Goal: Task Accomplishment & Management: Manage account settings

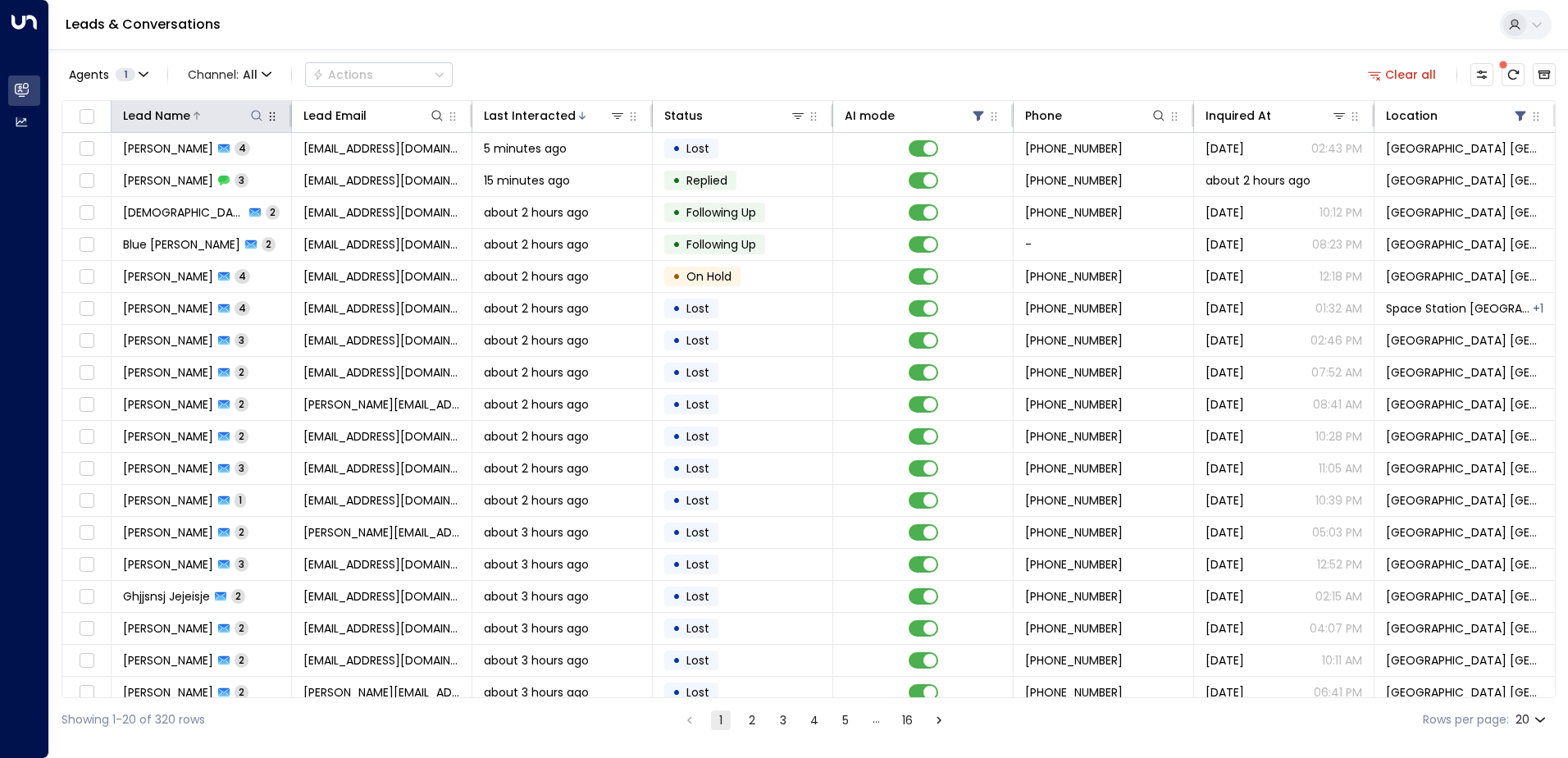
click at [252, 120] on icon at bounding box center [257, 115] width 13 height 13
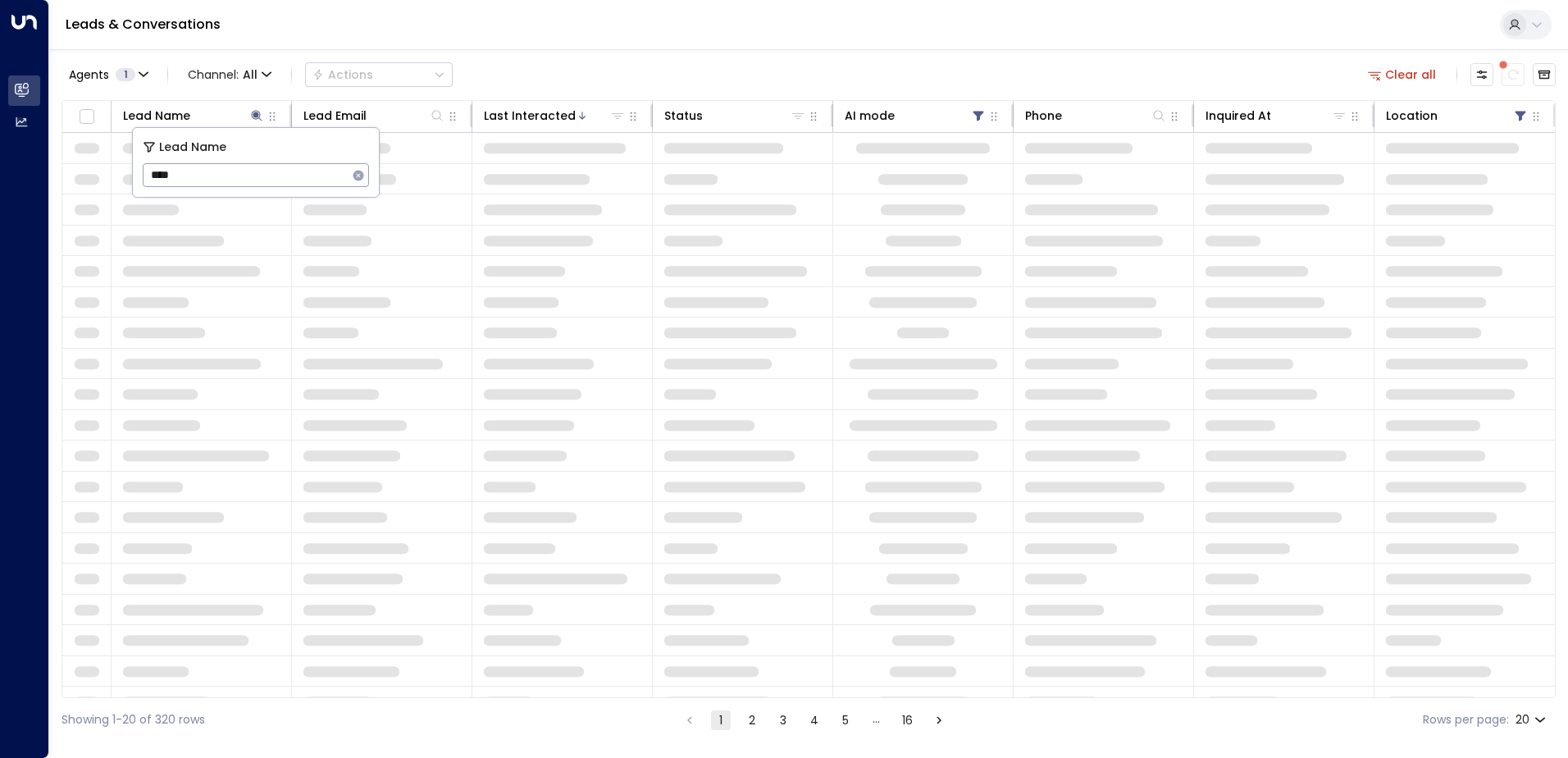
type input "*****"
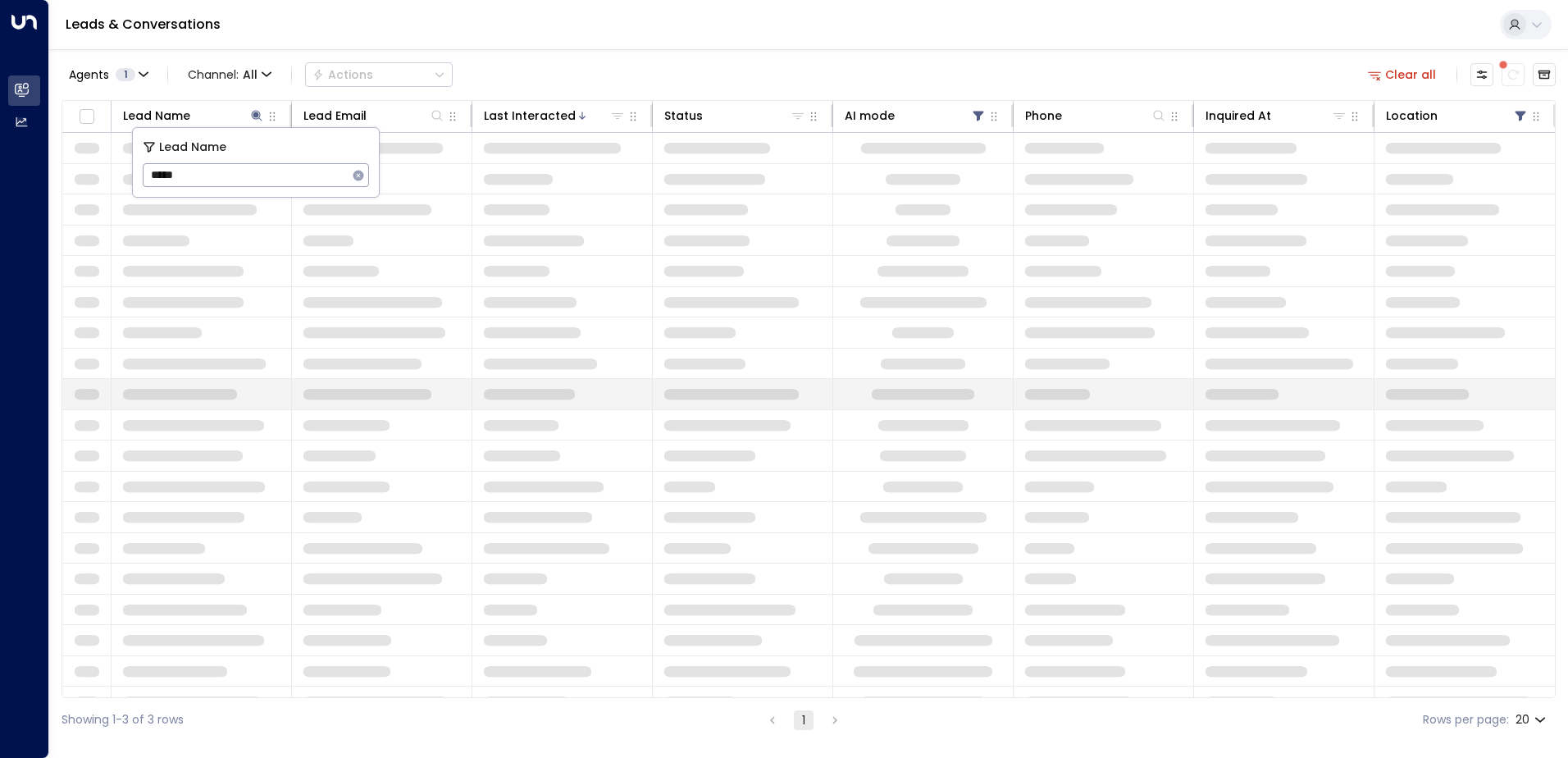
click at [398, 382] on td at bounding box center [382, 394] width 181 height 30
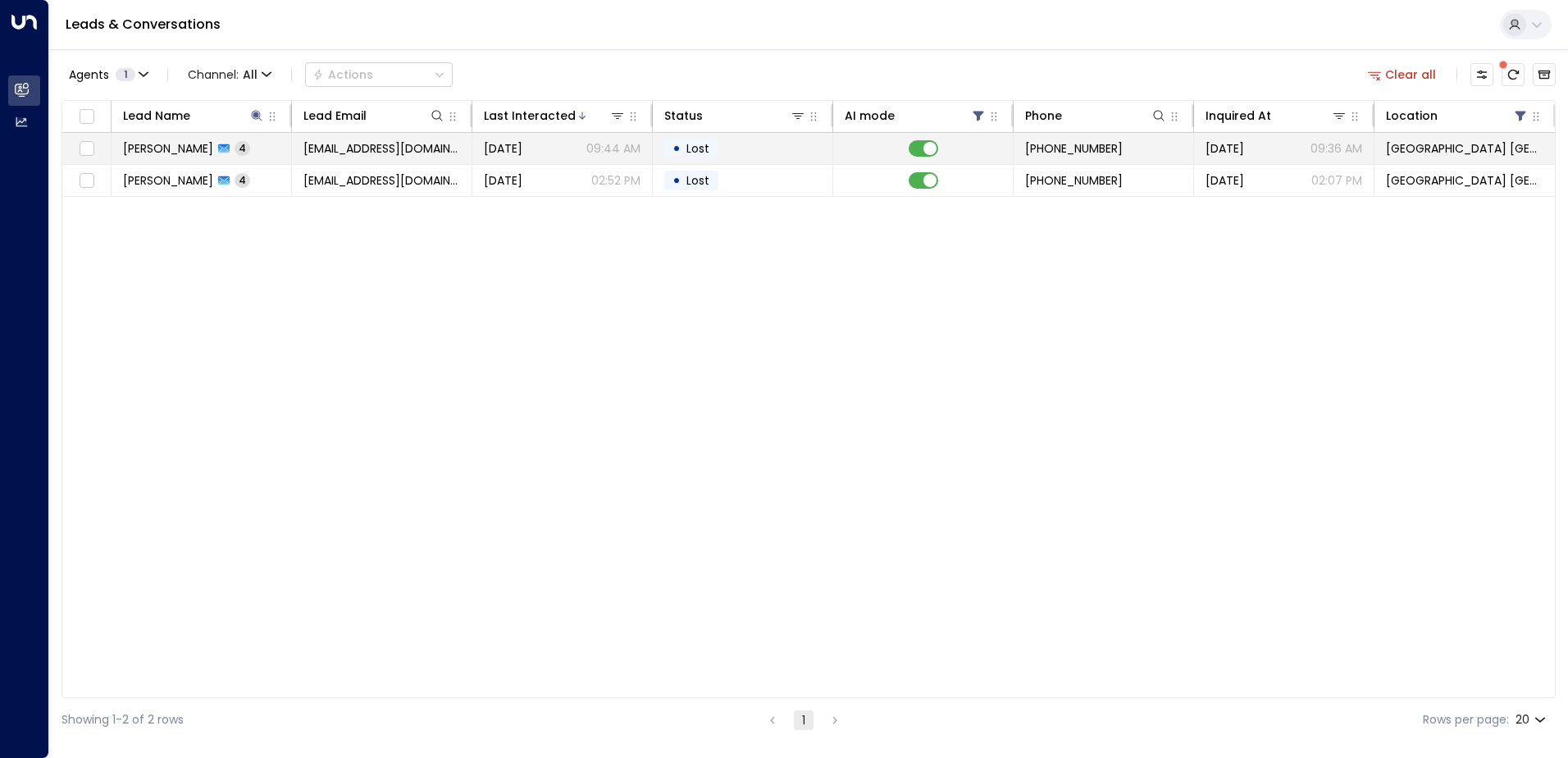
click at [181, 150] on span "[PERSON_NAME]" at bounding box center [168, 148] width 90 height 16
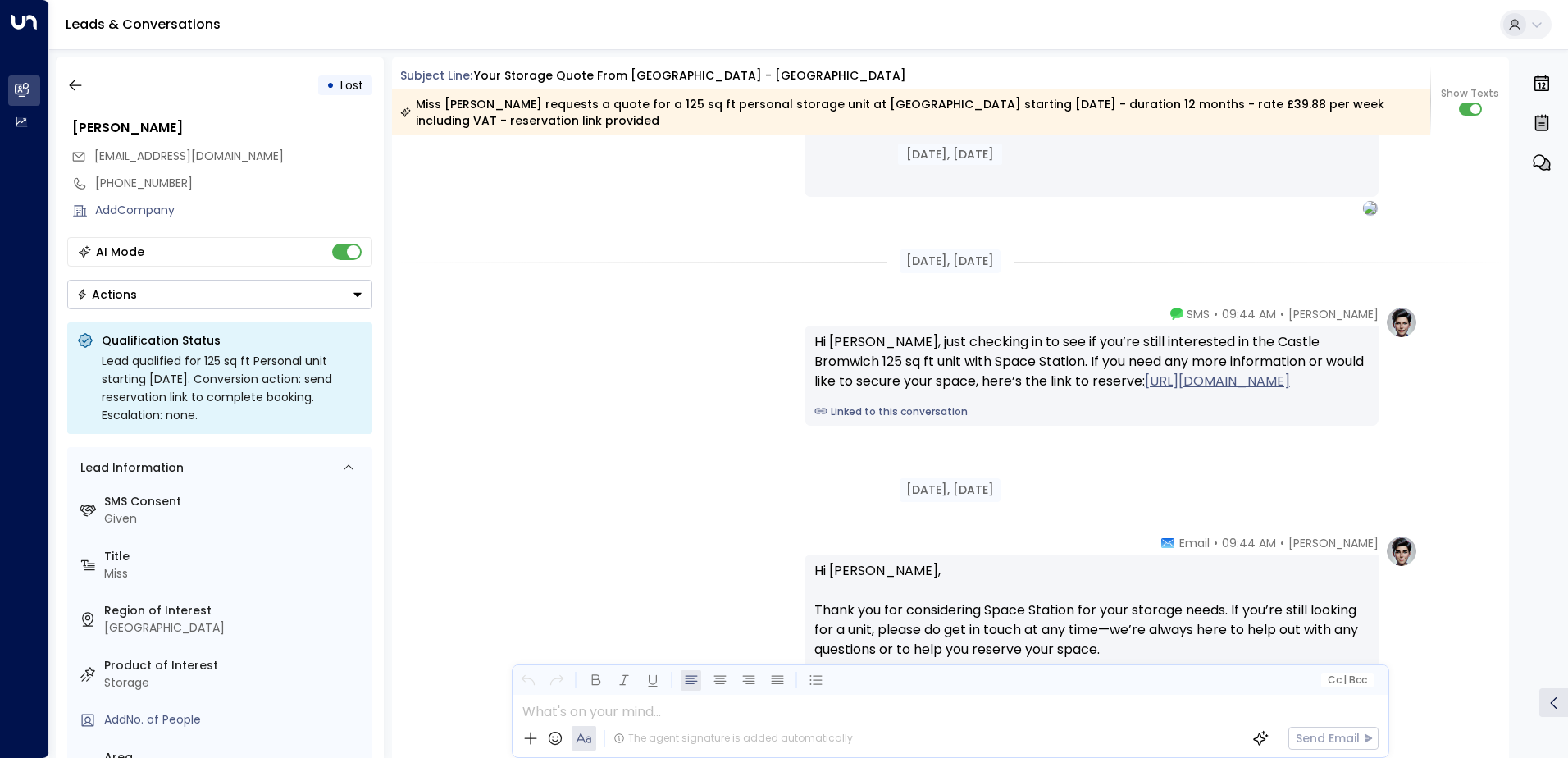
scroll to position [2086, 0]
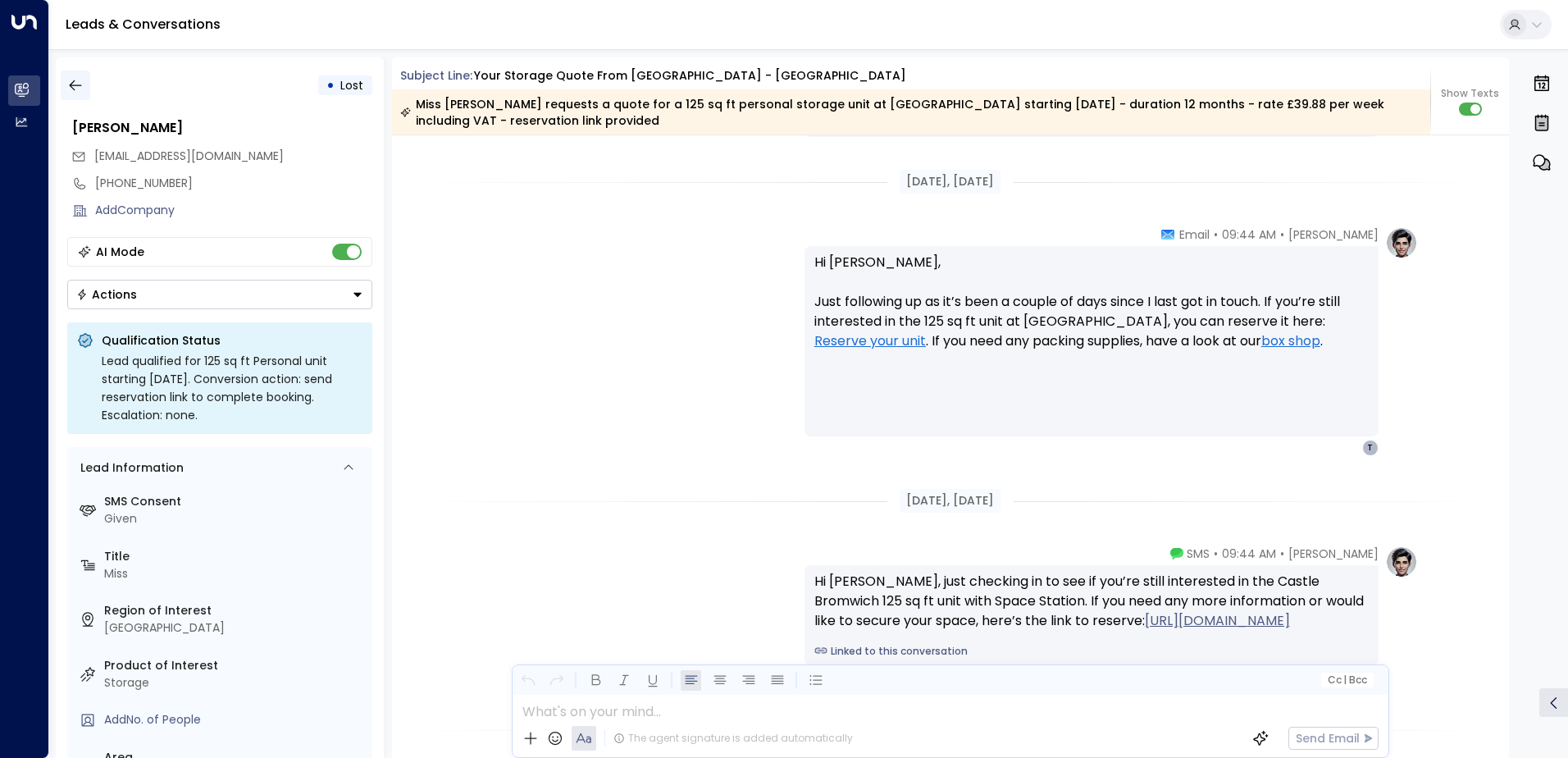
click at [78, 71] on button "button" at bounding box center [75, 86] width 29 height 29
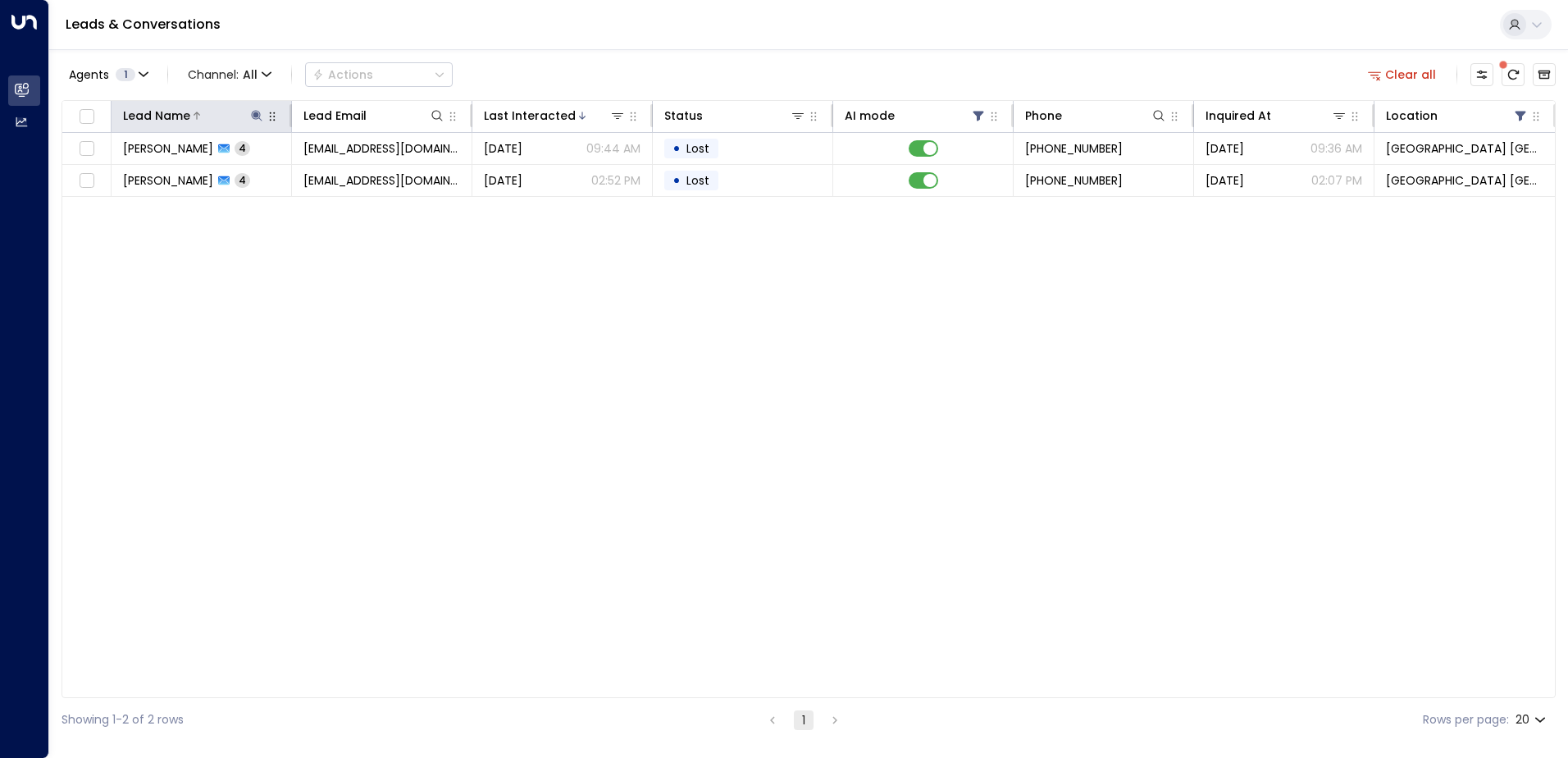
click at [249, 115] on button at bounding box center [257, 115] width 16 height 16
drag, startPoint x: 198, startPoint y: 177, endPoint x: 136, endPoint y: 177, distance: 62.0
click at [136, 177] on div "Lead Name ***** ​" at bounding box center [257, 162] width 246 height 69
click at [750, 63] on div "Agents 1 Channel: All Actions Clear all" at bounding box center [809, 74] width 1495 height 35
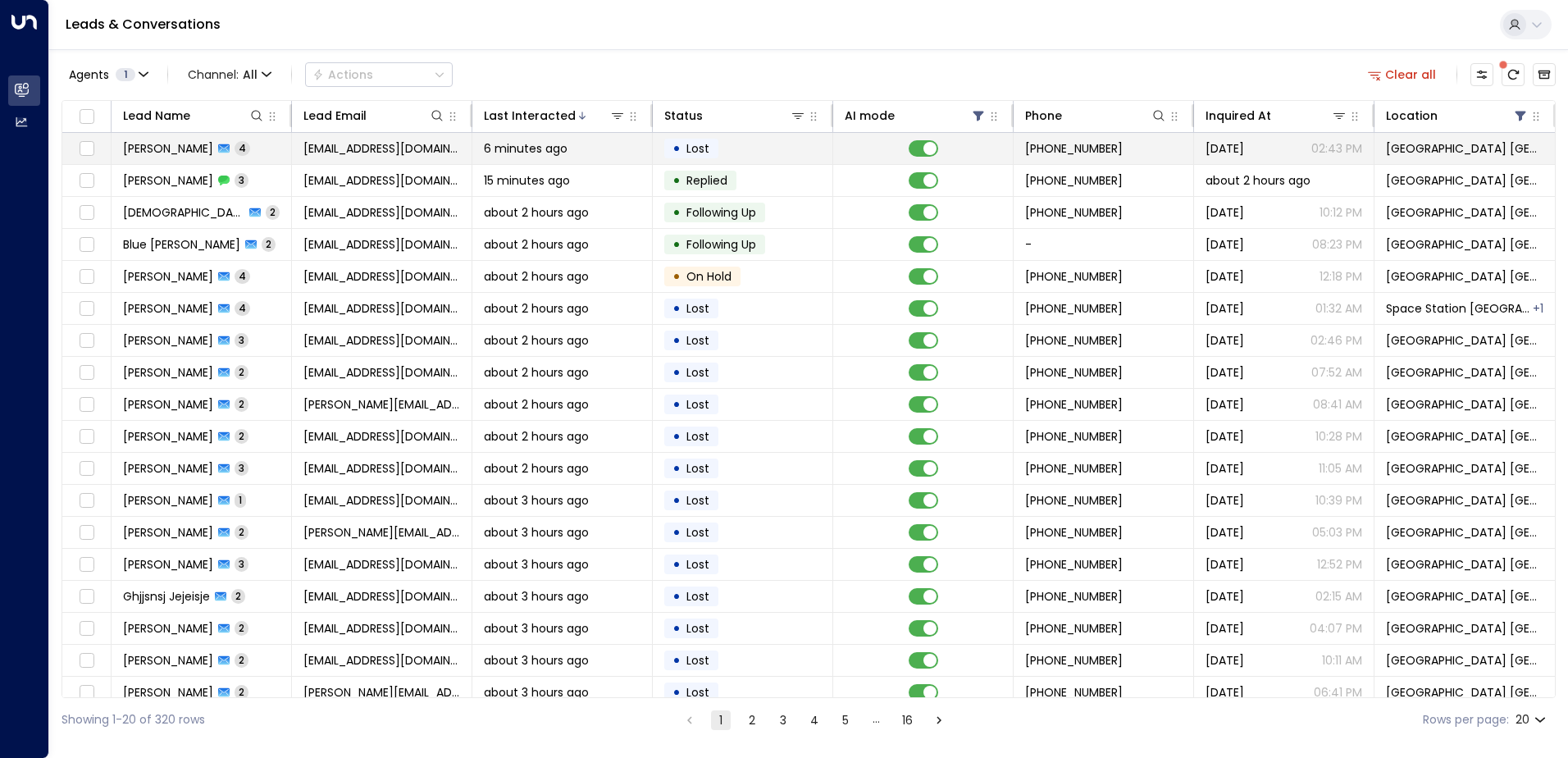
click at [539, 155] on span "6 minutes ago" at bounding box center [525, 148] width 84 height 16
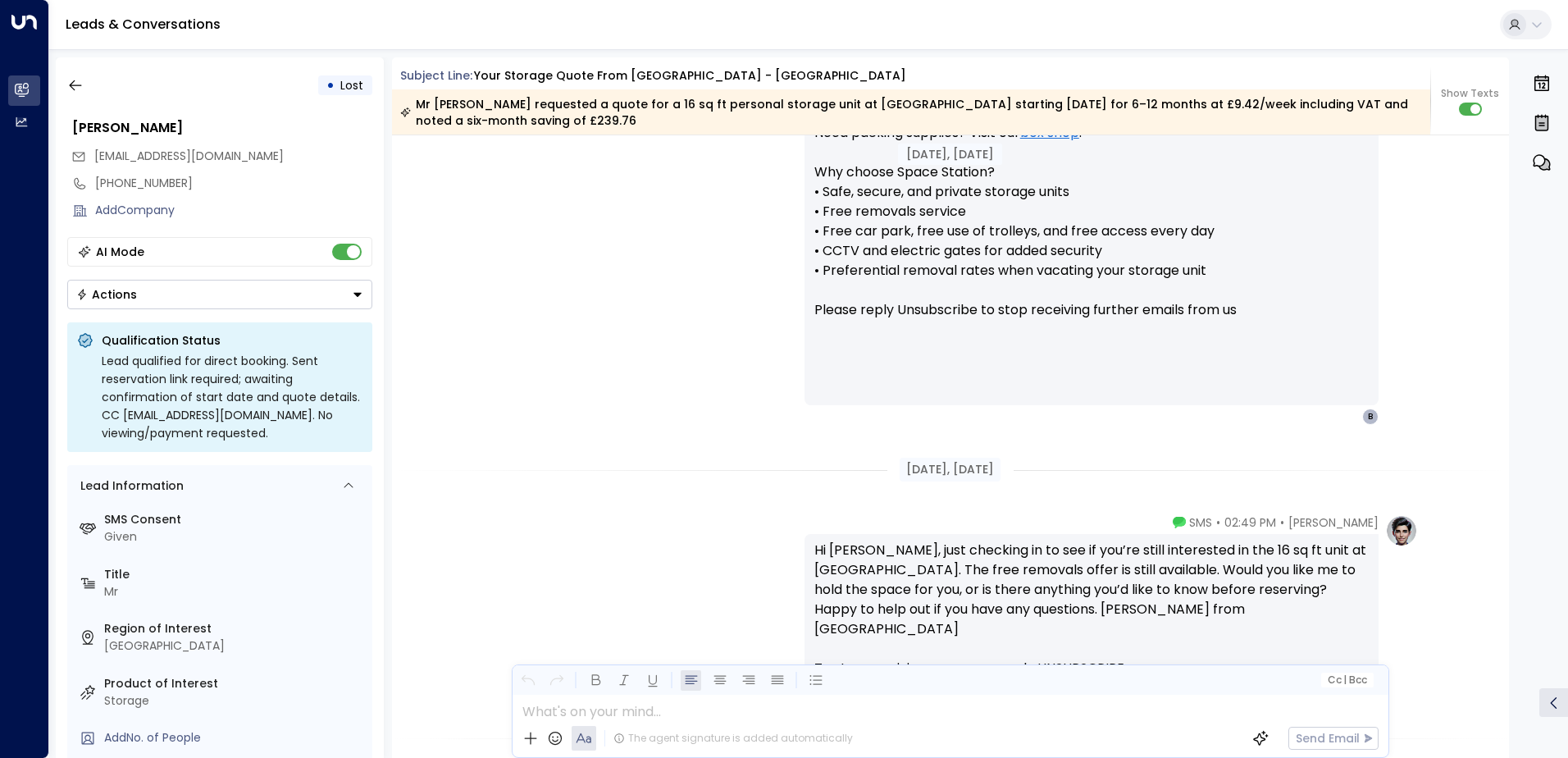
scroll to position [1157, 0]
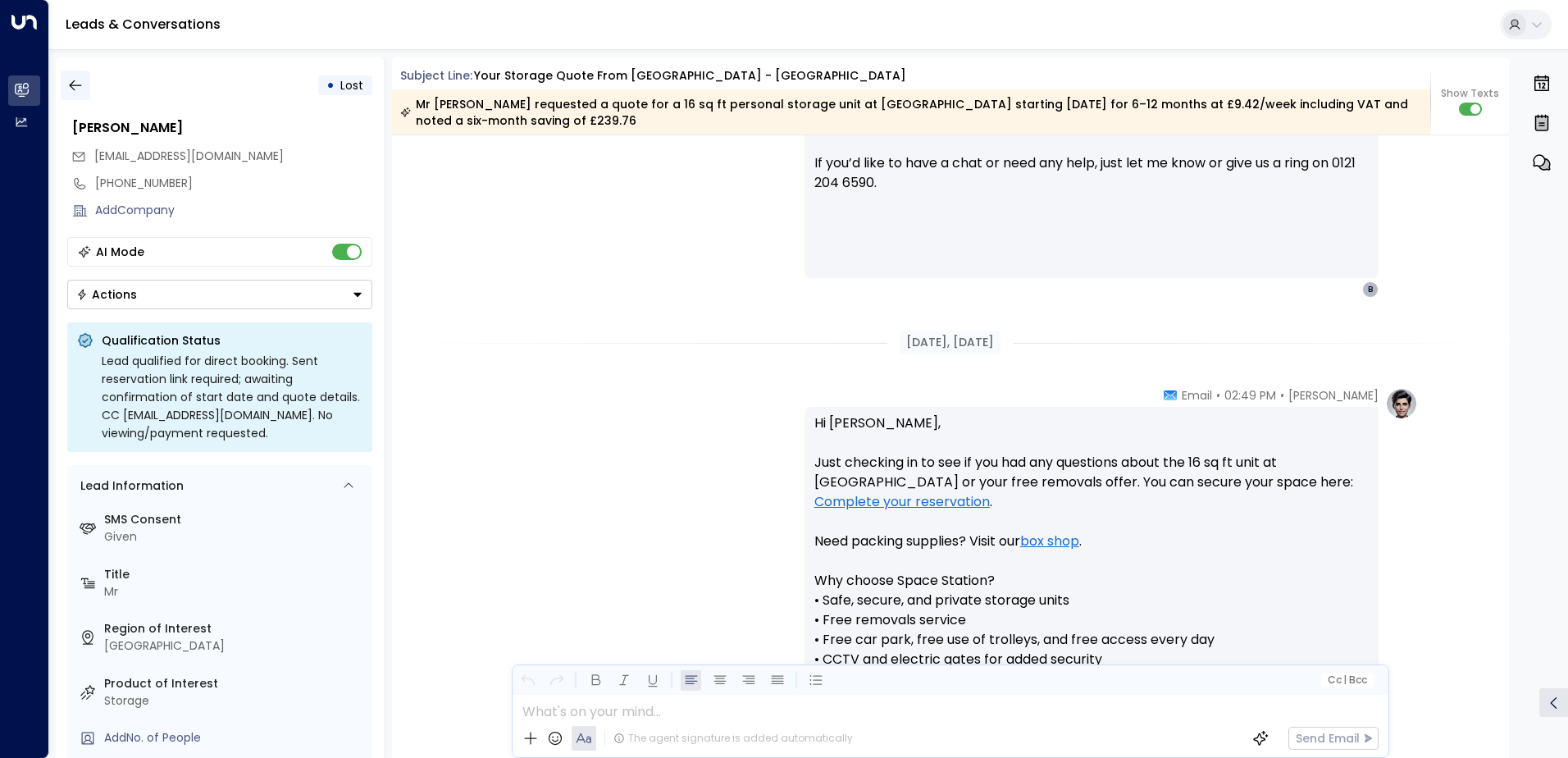
click at [76, 80] on icon "button" at bounding box center [75, 85] width 16 height 16
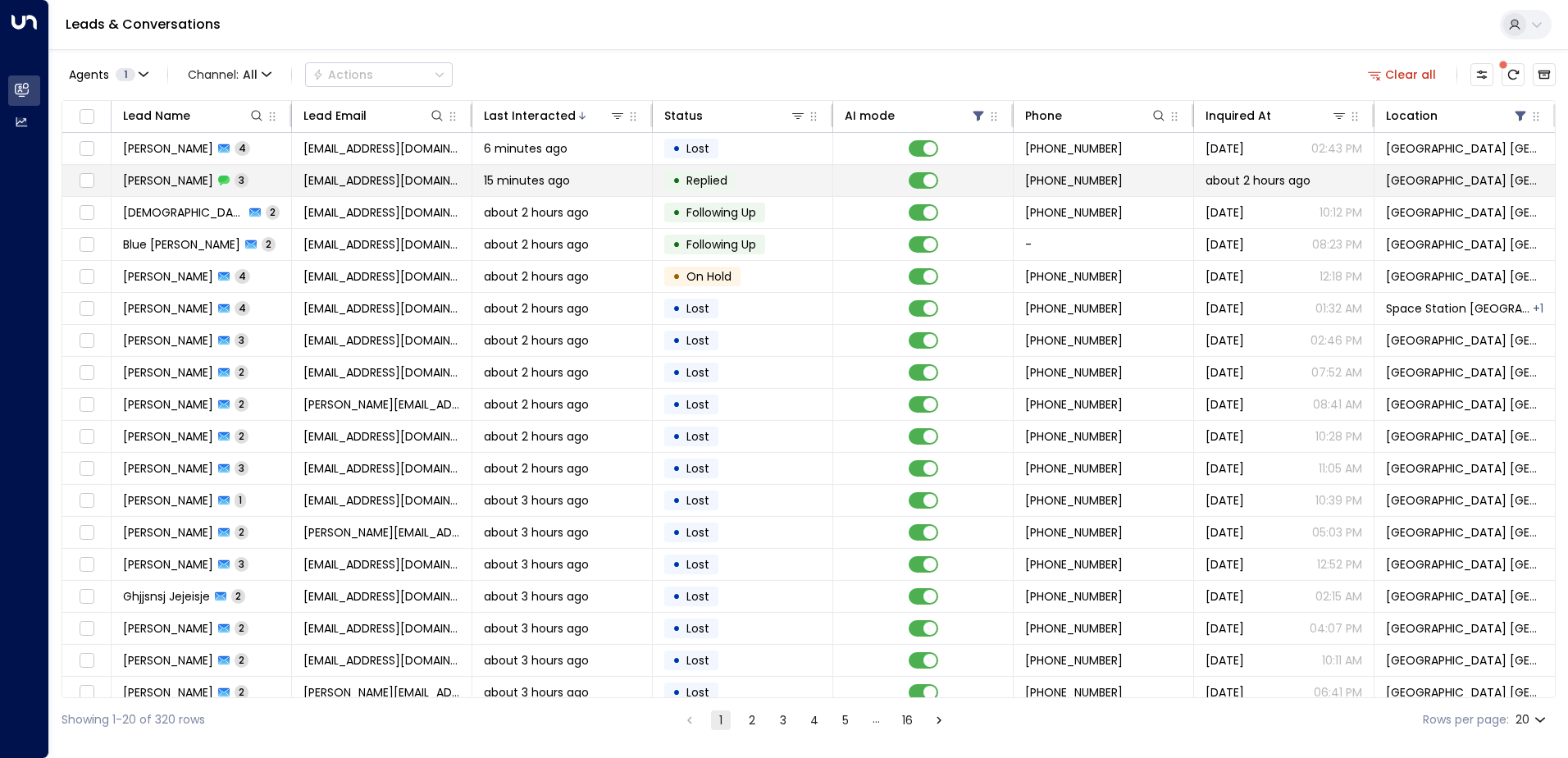
click at [303, 181] on span "[EMAIL_ADDRESS][DOMAIN_NAME]" at bounding box center [381, 180] width 156 height 16
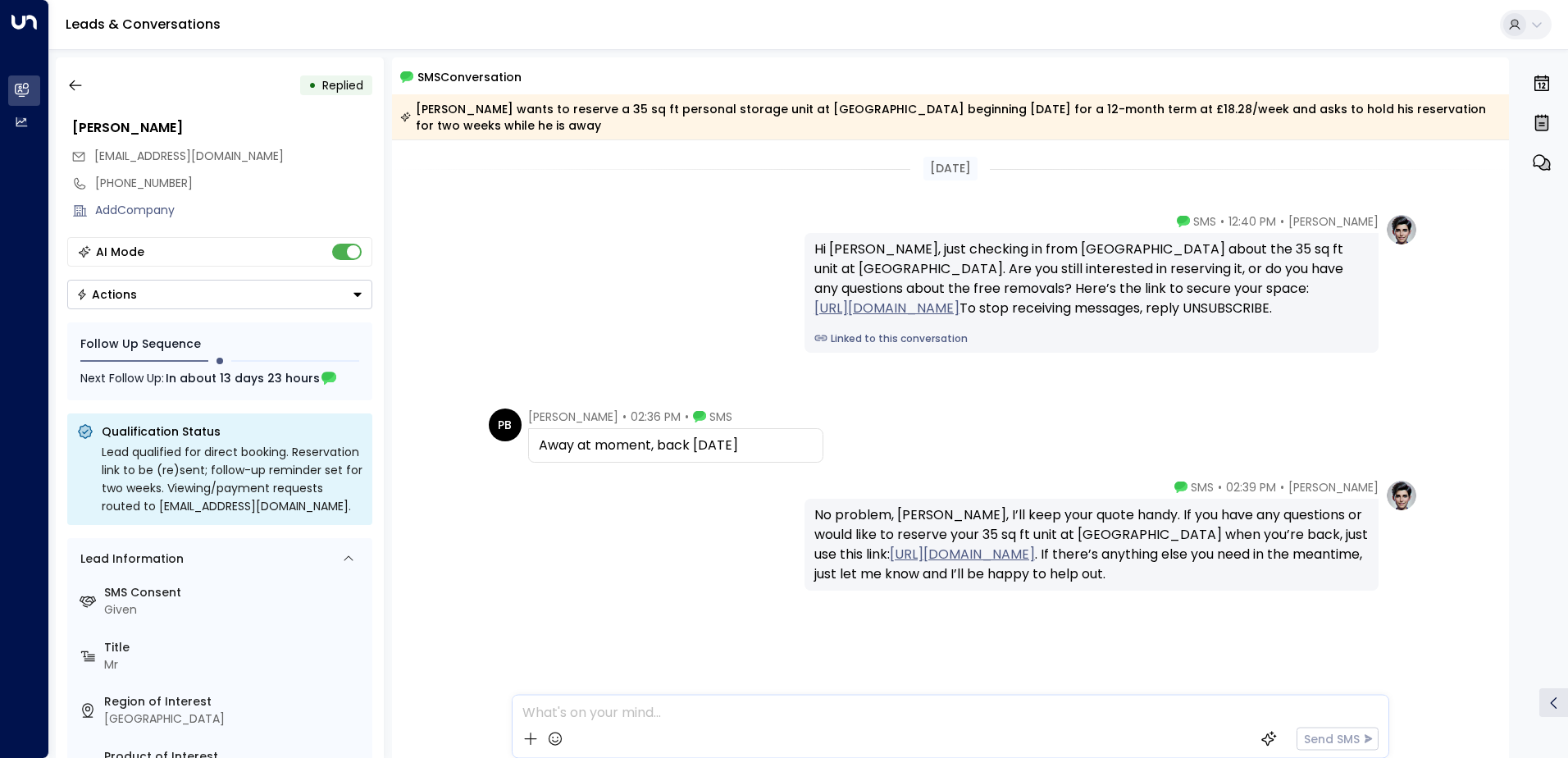
drag, startPoint x: 777, startPoint y: 444, endPoint x: 525, endPoint y: 437, distance: 252.1
click at [528, 437] on div "Away at moment, back [DATE]" at bounding box center [676, 446] width 295 height 35
drag, startPoint x: 525, startPoint y: 437, endPoint x: 570, endPoint y: 438, distance: 45.0
copy div "Away at moment, back [DATE]"
click at [606, 584] on div "[PERSON_NAME] • 02:39 PM • SMS No problem, [PERSON_NAME], I’ll keep your quote …" at bounding box center [950, 535] width 935 height 111
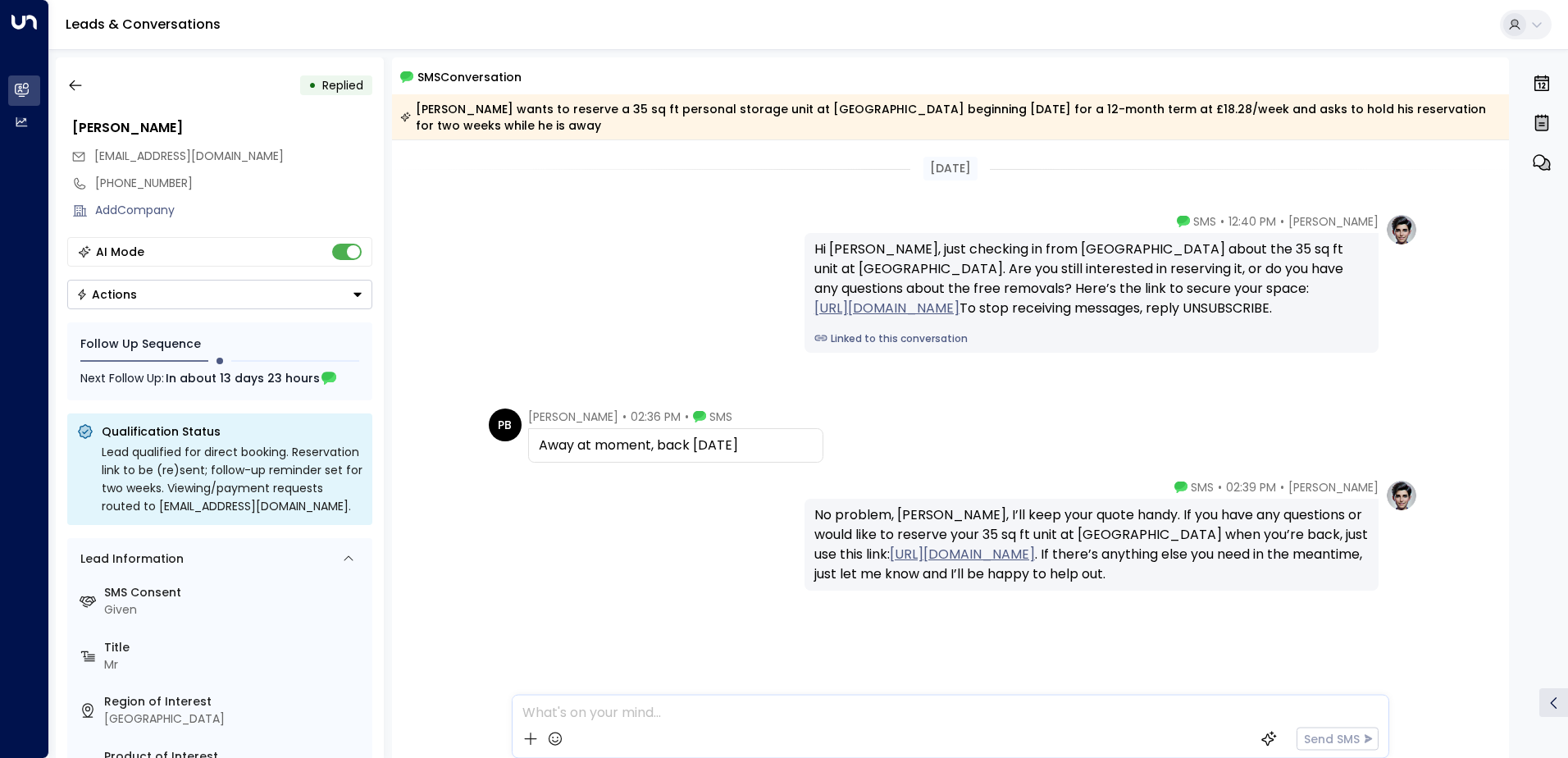
click at [156, 306] on button "Actions" at bounding box center [219, 295] width 305 height 29
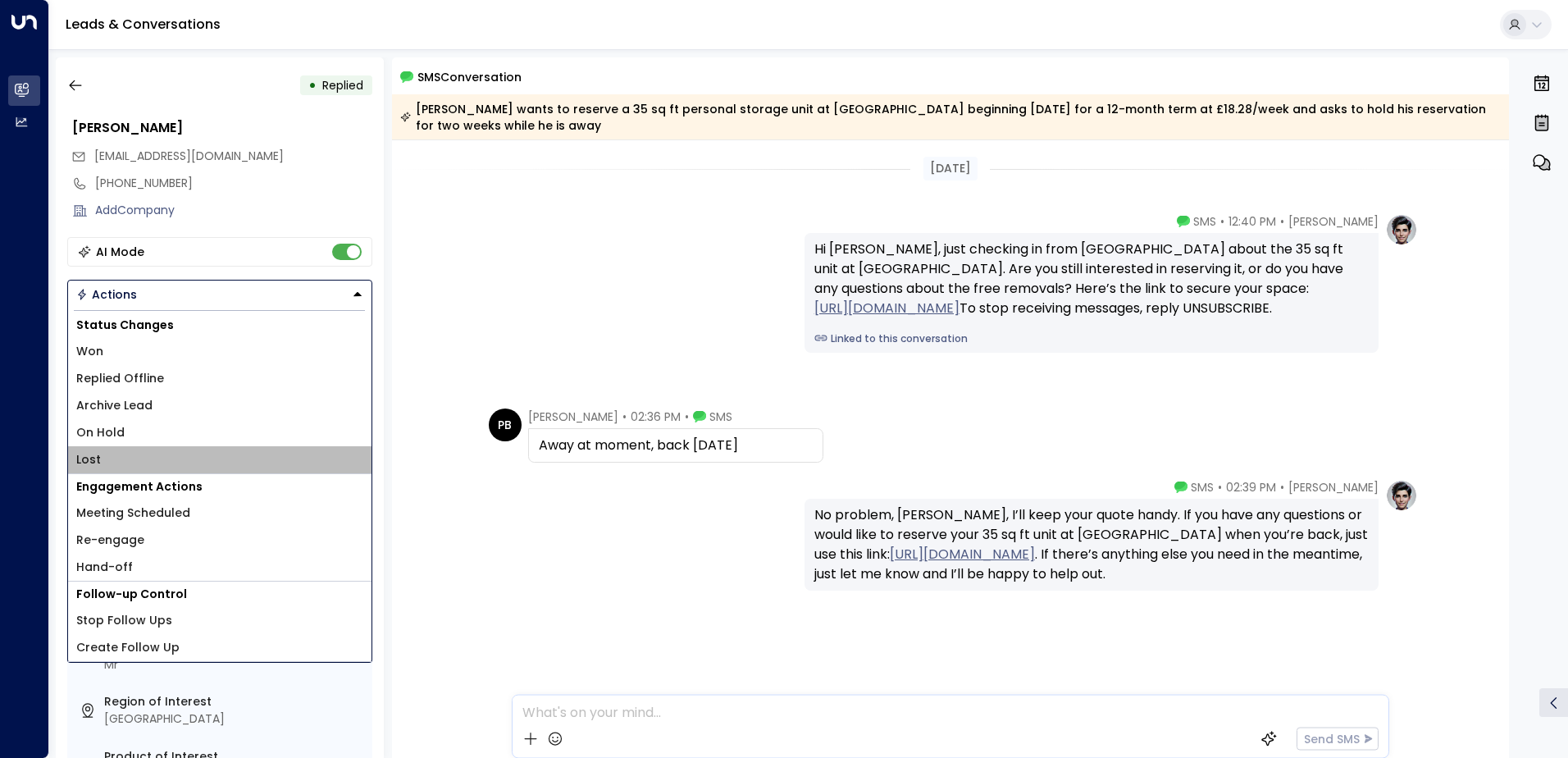
click at [99, 449] on li "Lost" at bounding box center [219, 460] width 303 height 27
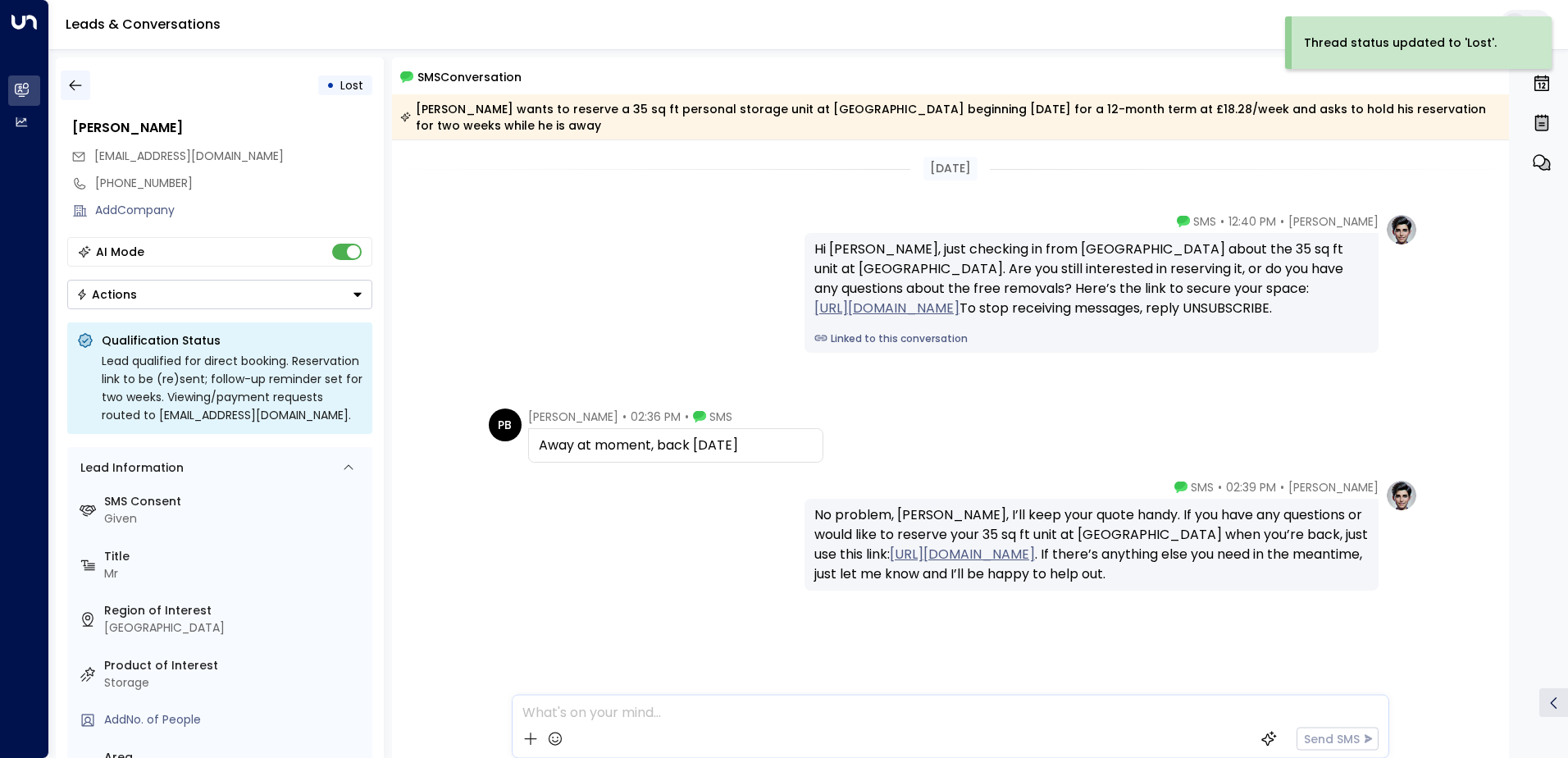
click at [84, 90] on button "button" at bounding box center [75, 86] width 29 height 29
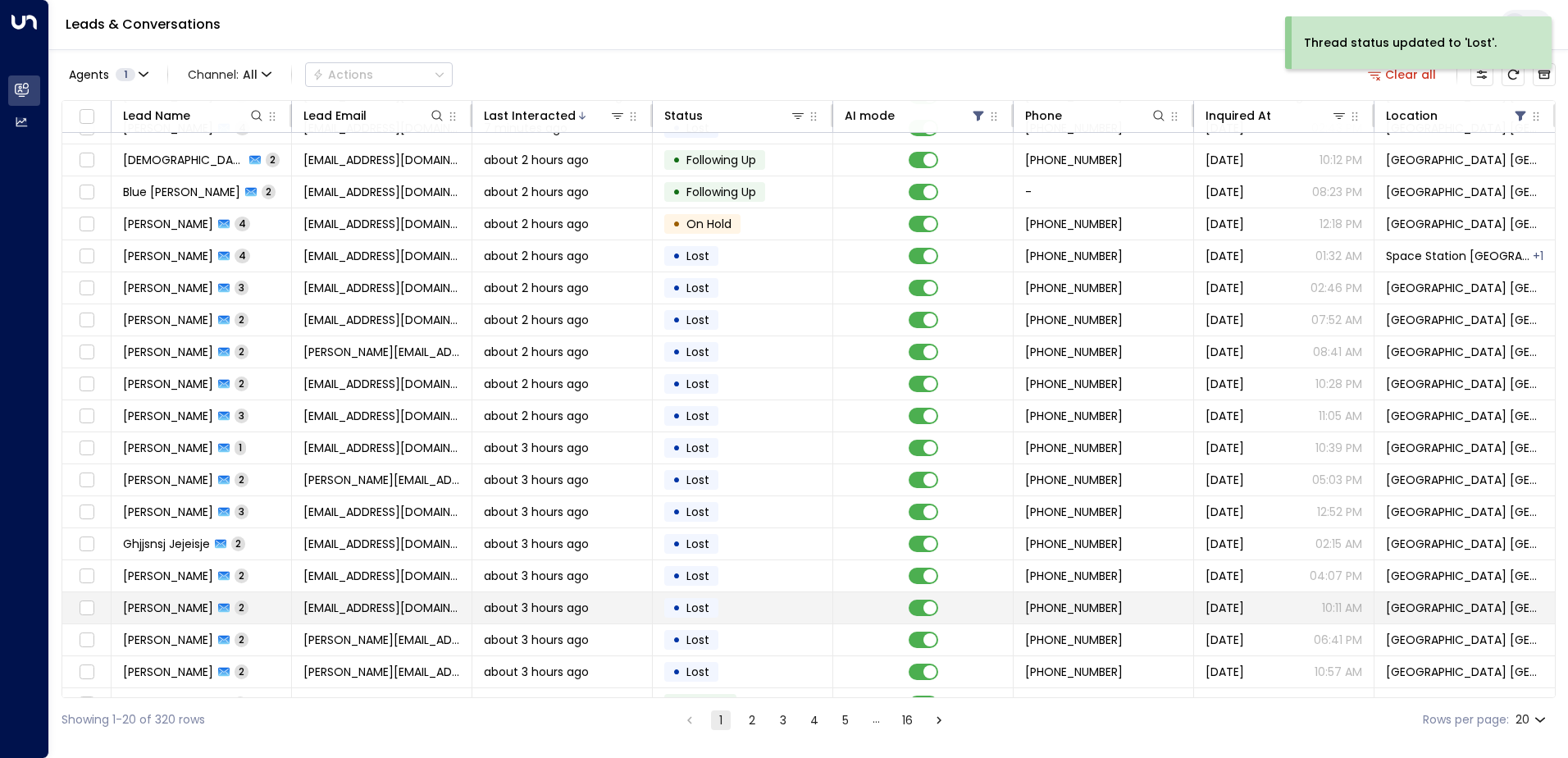
scroll to position [80, 0]
